Goal: Obtain resource: Download file/media

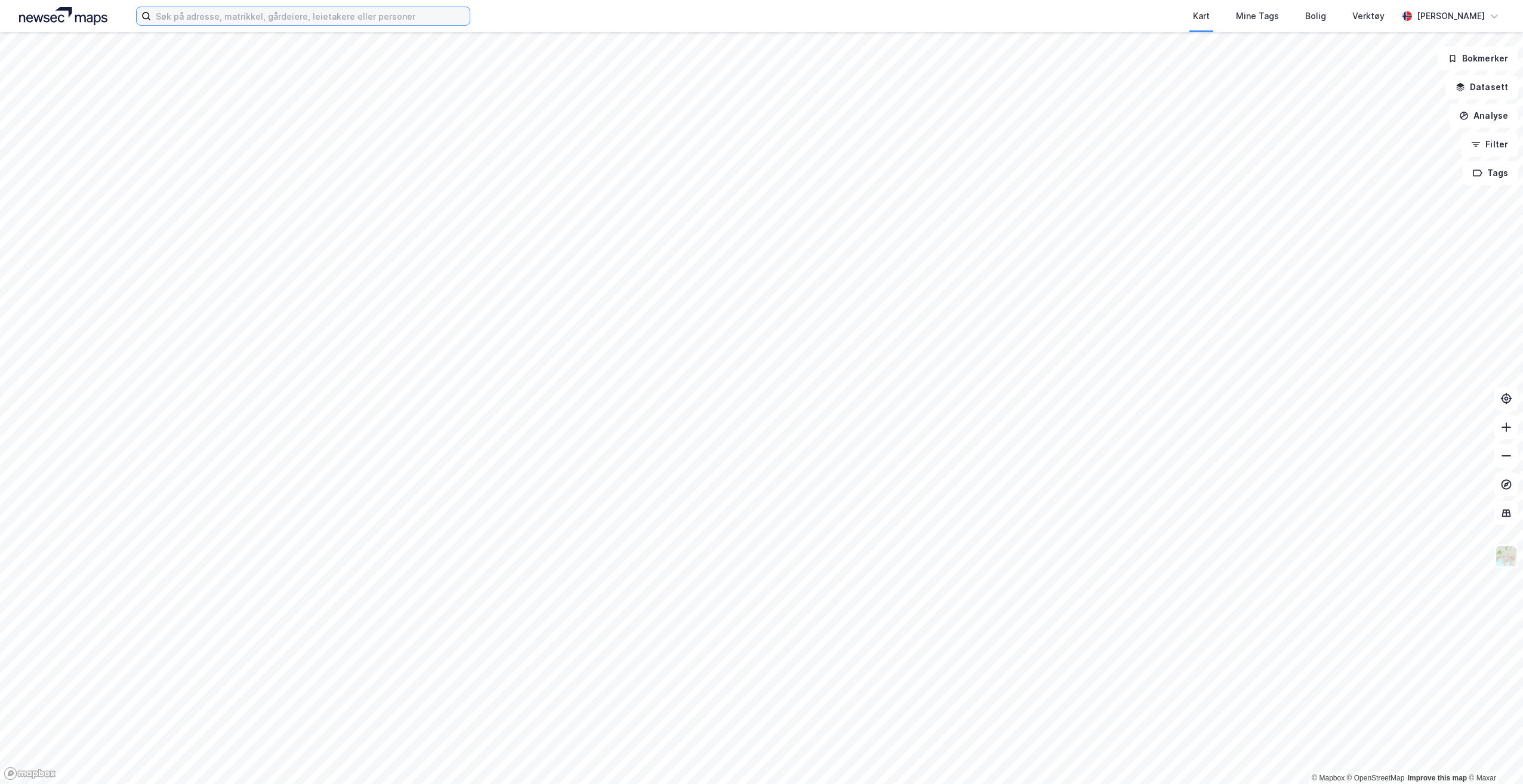
click at [361, 18] on input at bounding box center [310, 16] width 319 height 18
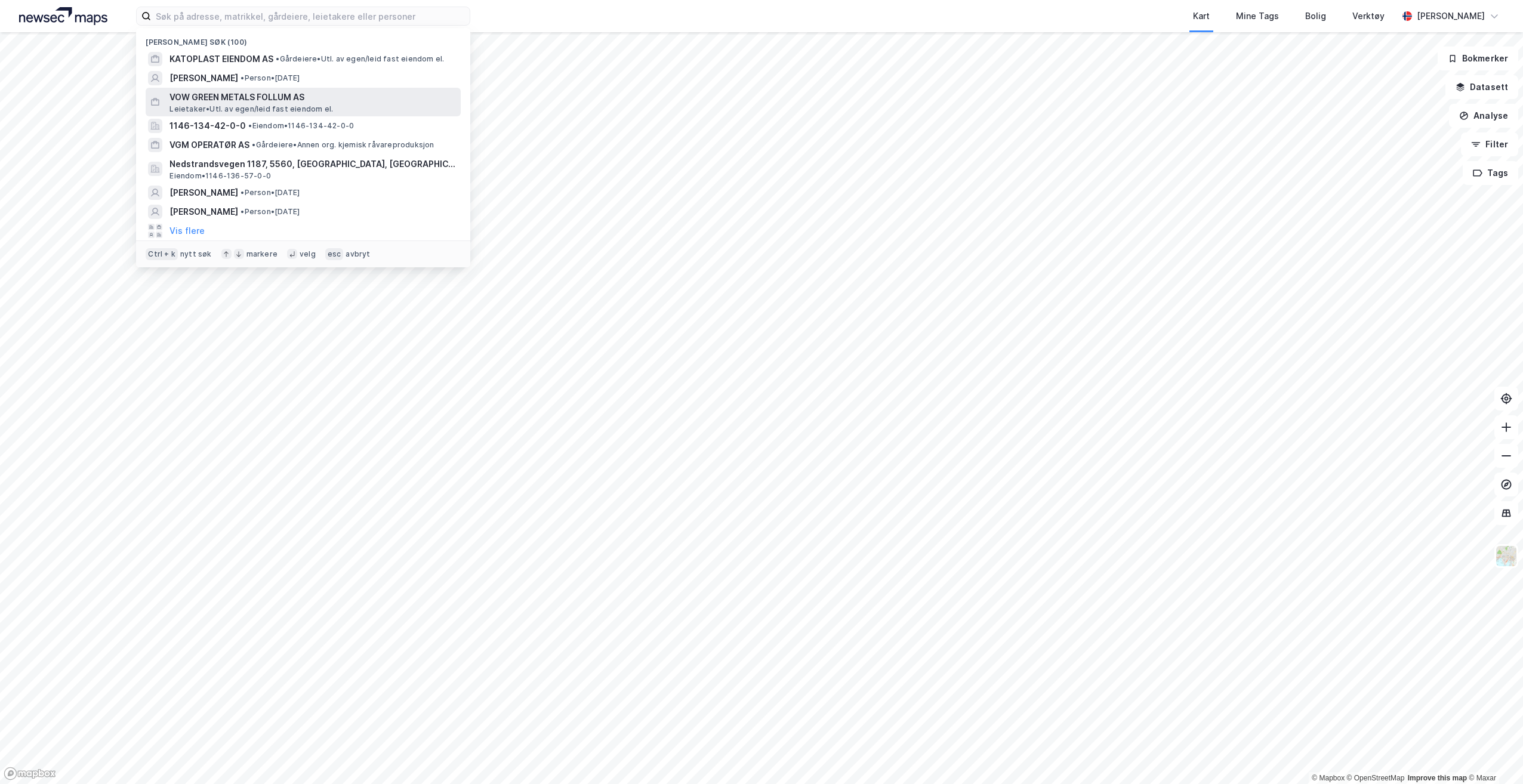
click at [303, 98] on span "VOW GREEN METALS FOLLUM AS" at bounding box center [312, 97] width 286 height 14
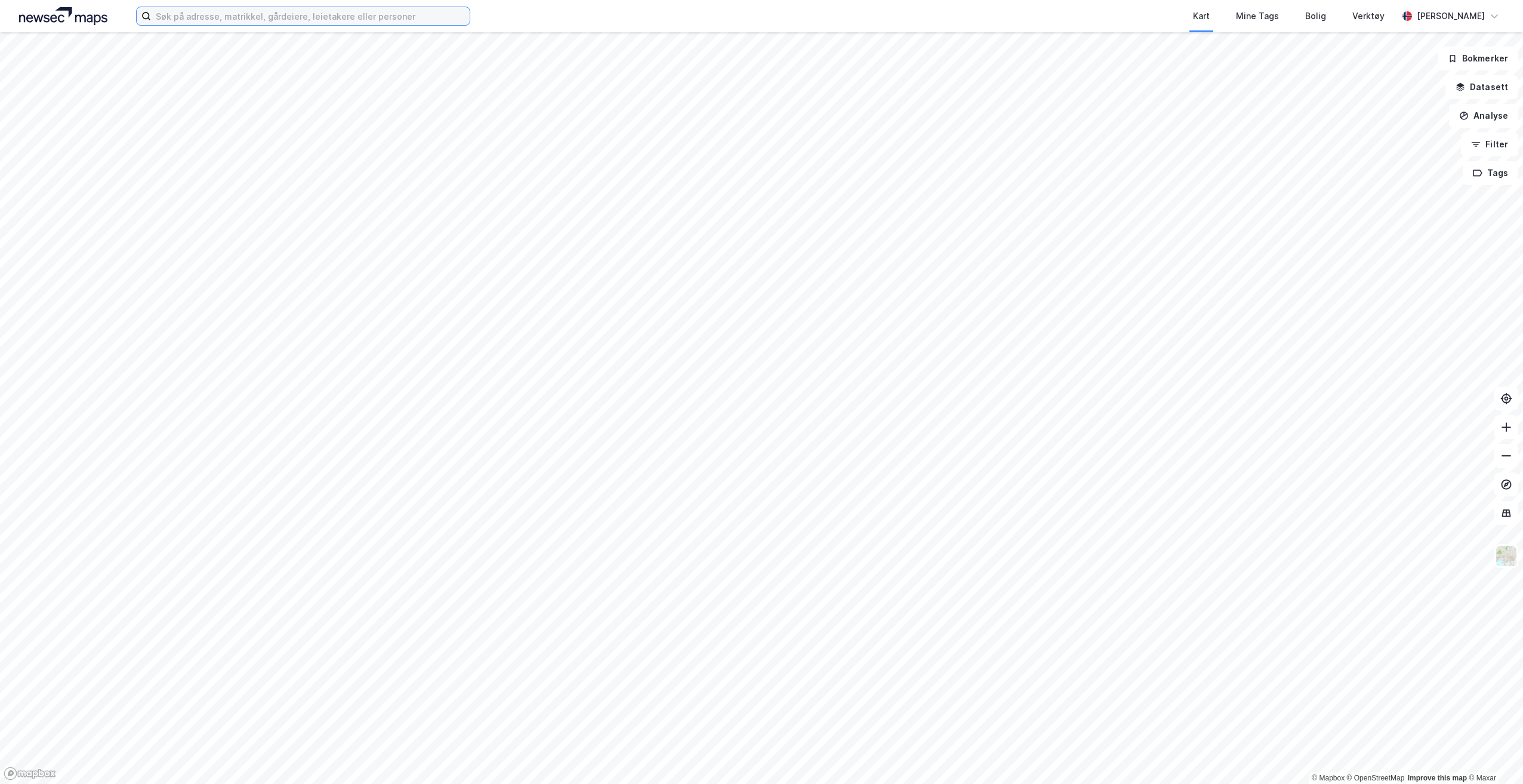
click at [296, 21] on input at bounding box center [310, 16] width 319 height 18
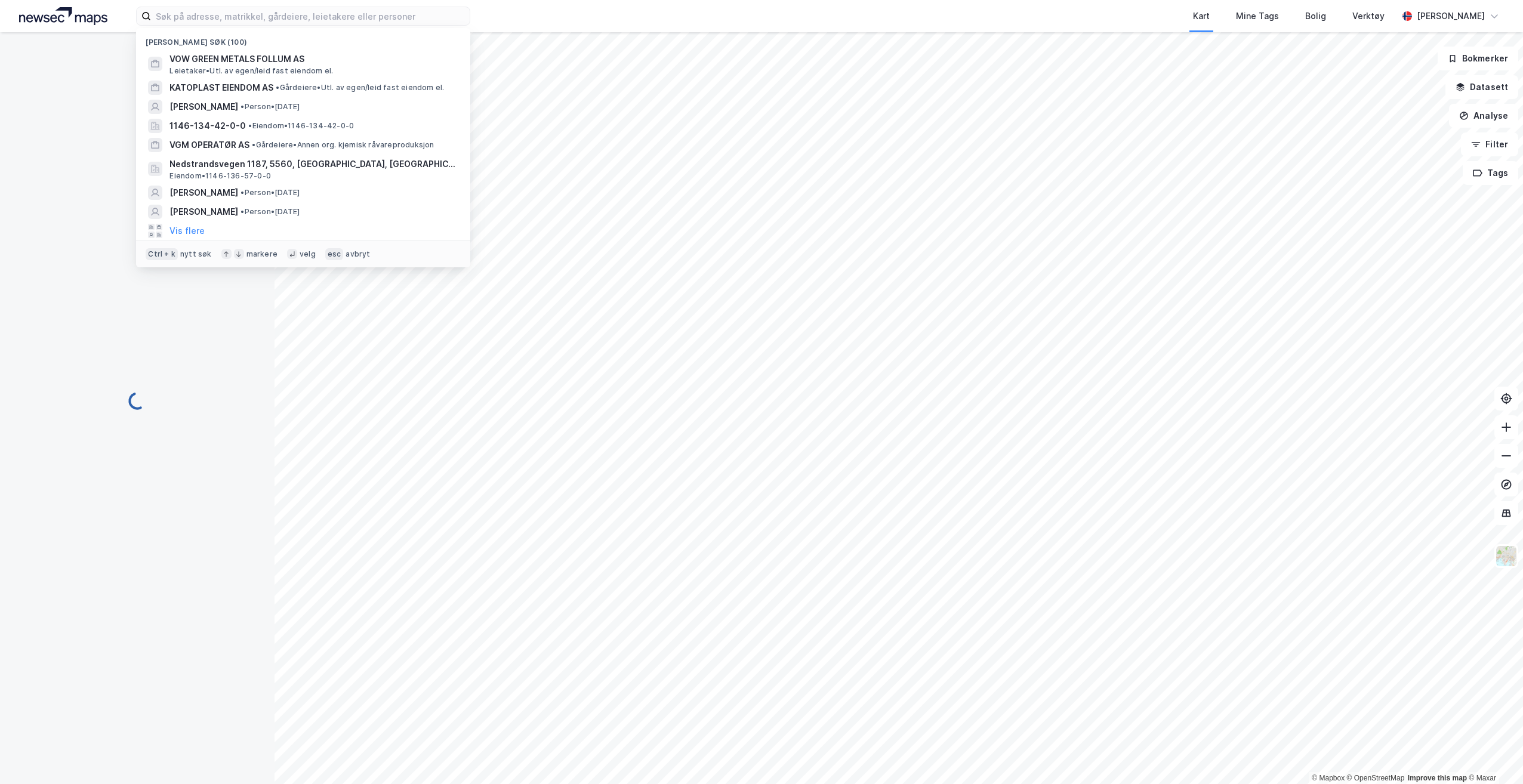
click at [238, 101] on span "[PERSON_NAME]" at bounding box center [204, 106] width 69 height 14
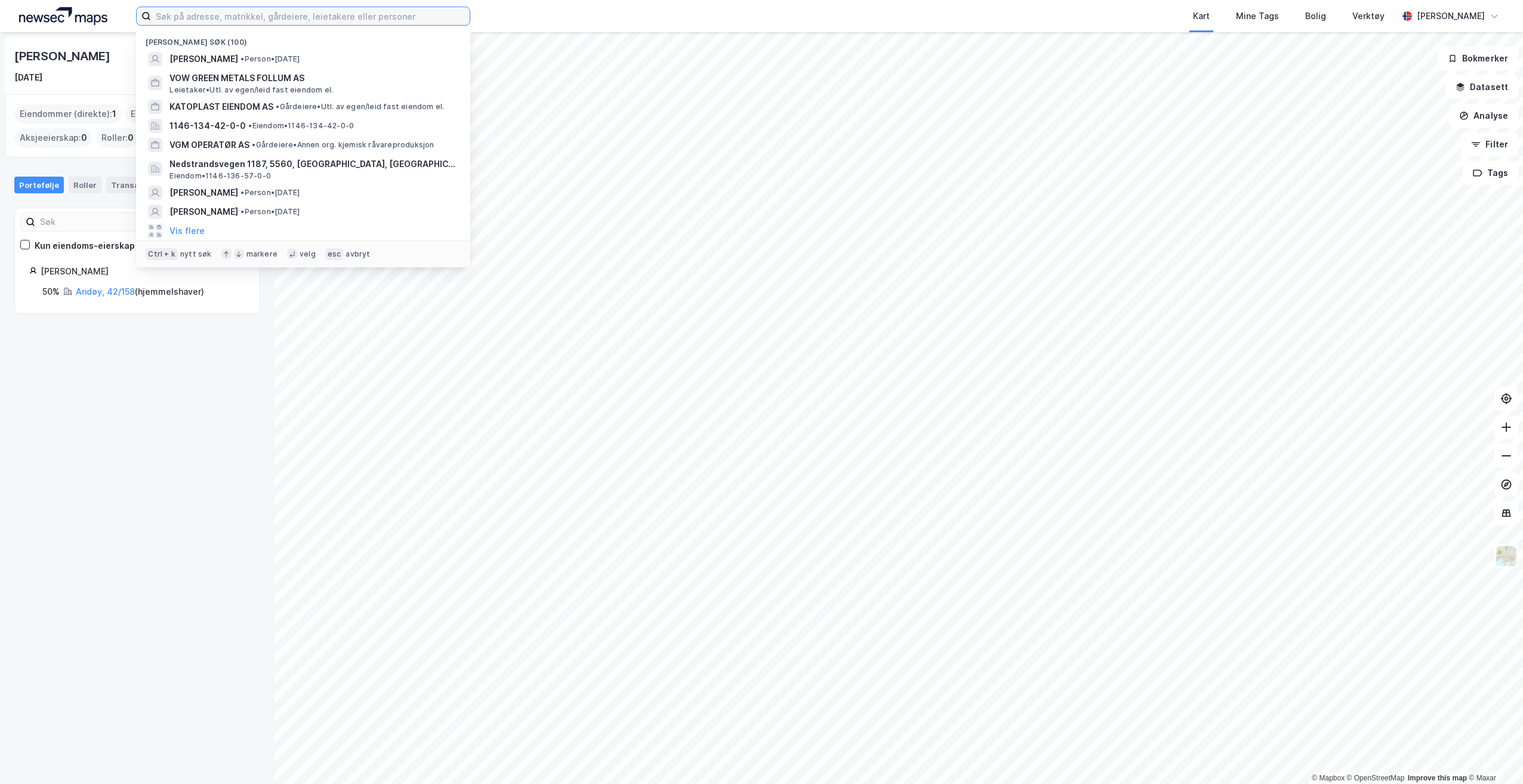
click at [261, 15] on input at bounding box center [310, 16] width 319 height 18
click at [247, 89] on span "Leietaker • Utl. av egen/leid fast eiendom el." at bounding box center [251, 90] width 163 height 10
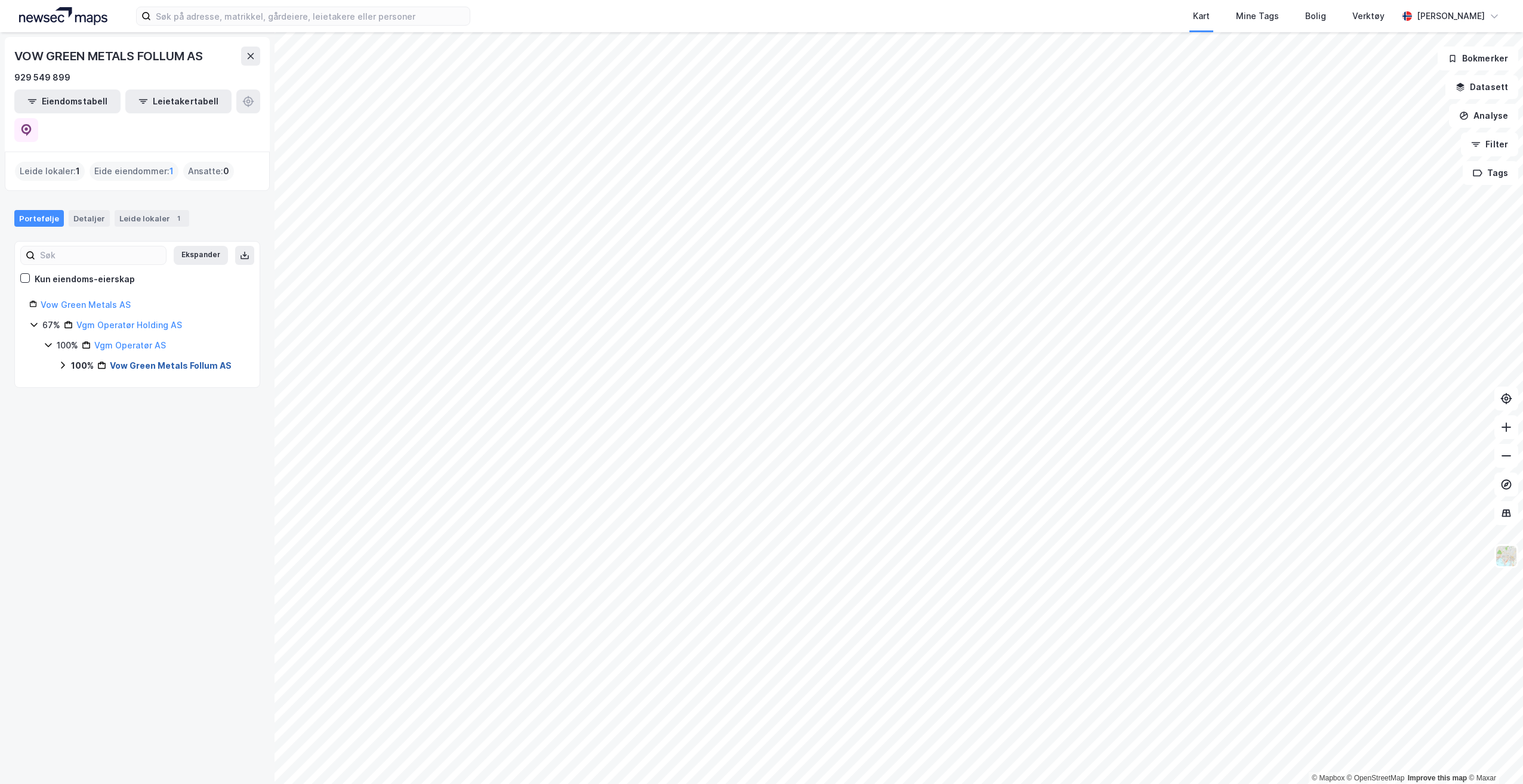
click at [181, 360] on link "Vow Green Metals Follum AS" at bounding box center [170, 365] width 122 height 10
click at [184, 381] on link "Ringerike, 87/596" at bounding box center [159, 386] width 73 height 10
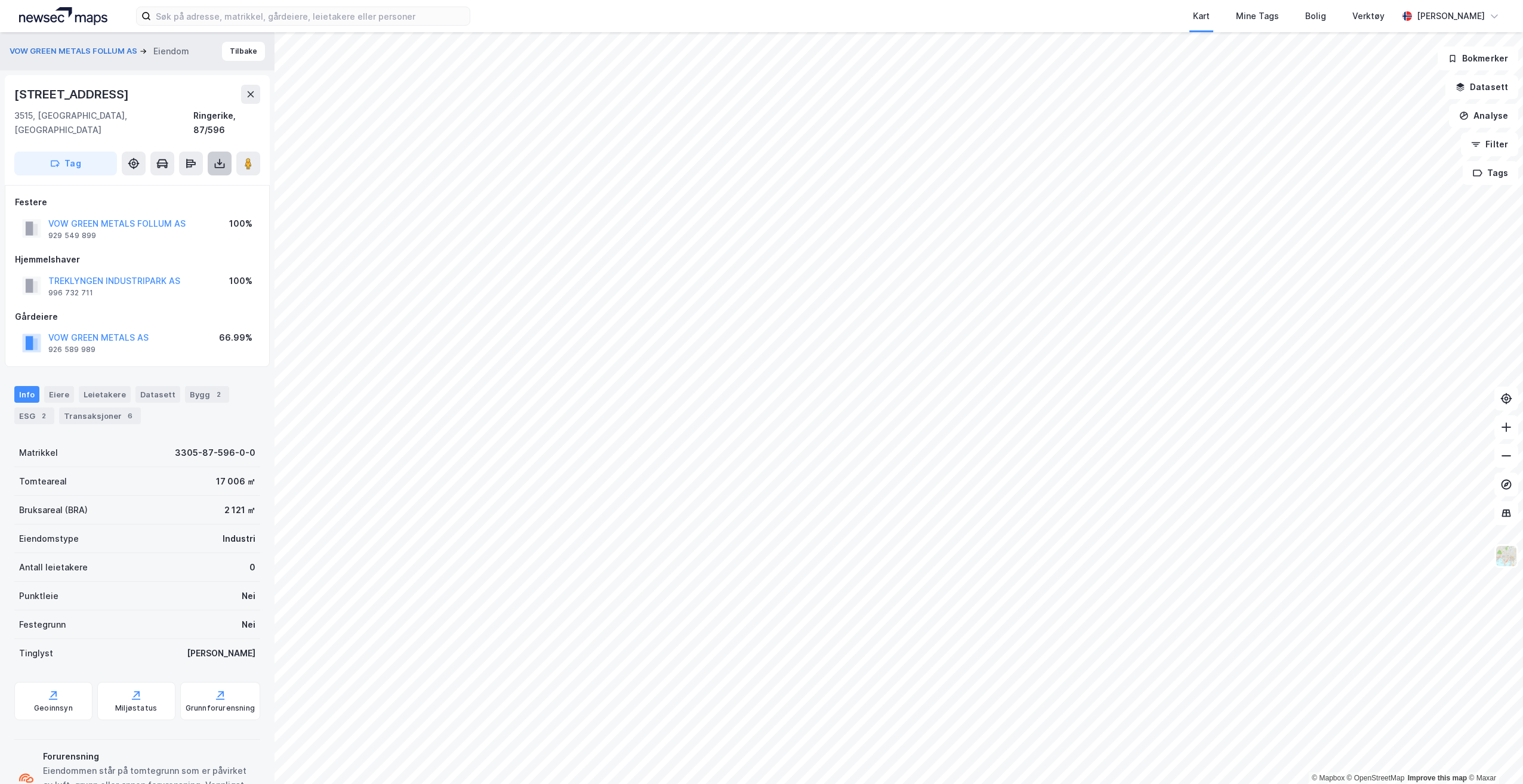
click at [215, 163] on icon at bounding box center [220, 165] width 10 height 4
click at [200, 178] on div "Last ned grunnbok" at bounding box center [168, 187] width 127 height 19
